Goal: Task Accomplishment & Management: Complete application form

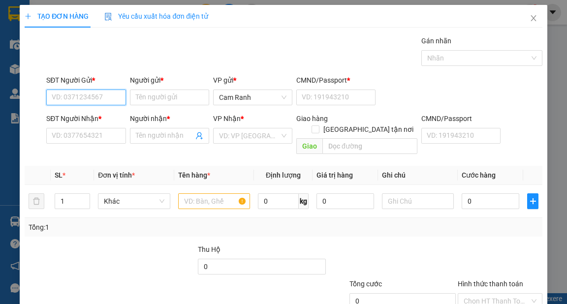
click at [112, 99] on input "SĐT Người Gửi *" at bounding box center [85, 98] width 79 height 16
drag, startPoint x: 102, startPoint y: 115, endPoint x: 117, endPoint y: 117, distance: 14.3
click at [103, 115] on div "0966758595 - CHƯƠNG" at bounding box center [90, 116] width 76 height 11
type input "0966758595"
type input "CHƯƠNG"
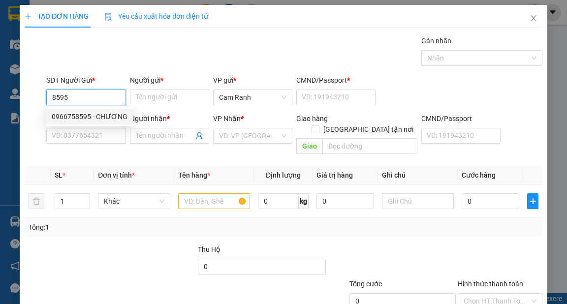
type input "1"
type input "0965567896"
type input "YẾN"
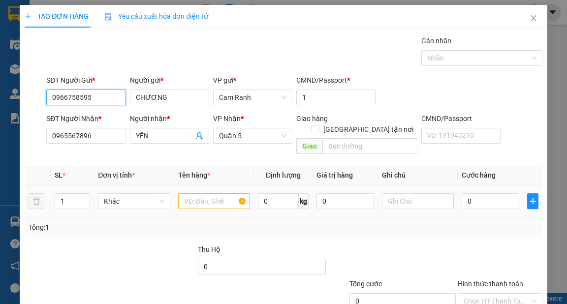
type input "0966758595"
click at [215, 193] on input "text" at bounding box center [214, 201] width 72 height 16
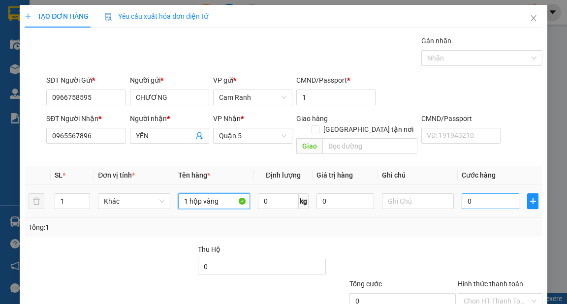
type input "1 hộp vàng"
click at [483, 193] on input "0" at bounding box center [491, 201] width 58 height 16
type input "3"
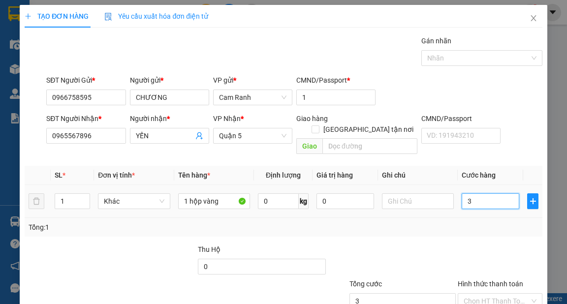
type input "30"
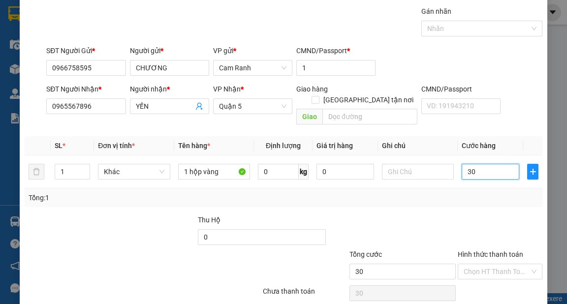
scroll to position [59, 0]
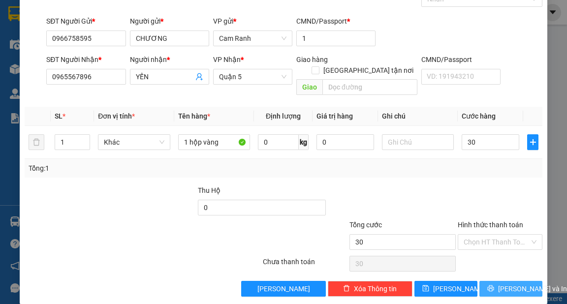
type input "30.000"
click at [500, 283] on span "[PERSON_NAME] và In" at bounding box center [532, 288] width 69 height 11
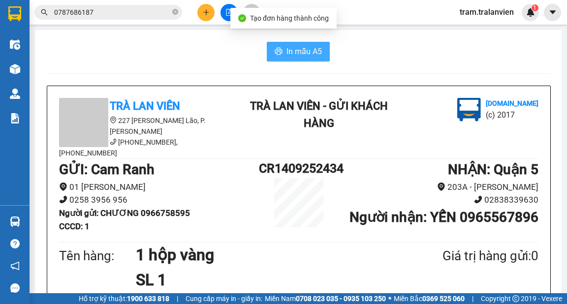
click at [282, 52] on button "In mẫu A5" at bounding box center [298, 52] width 63 height 20
